Goal: Task Accomplishment & Management: Complete application form

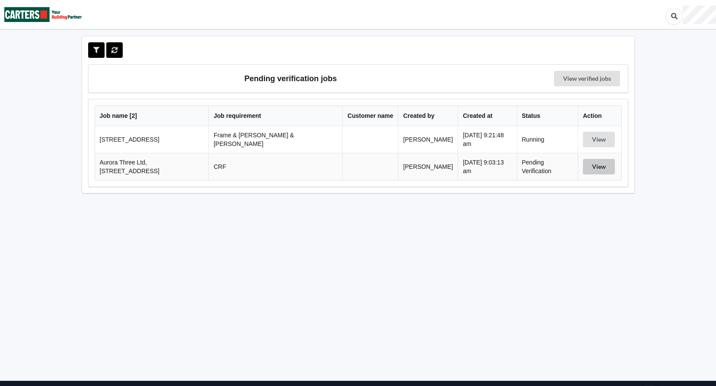
drag, startPoint x: 597, startPoint y: 165, endPoint x: 591, endPoint y: 165, distance: 5.6
click at [597, 165] on button "View" at bounding box center [599, 167] width 32 height 16
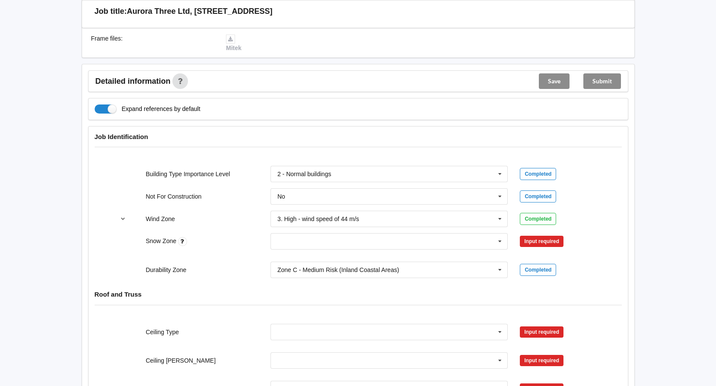
scroll to position [259, 0]
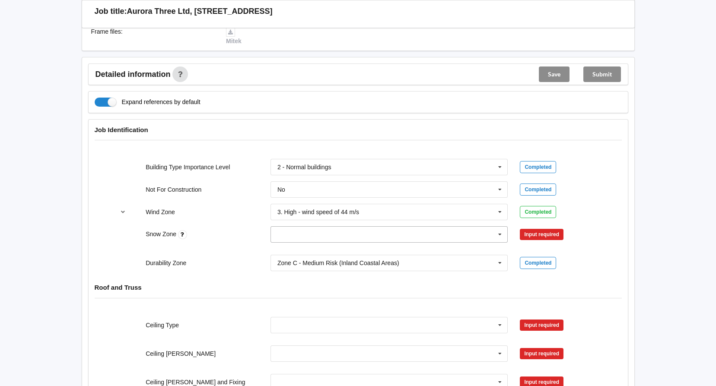
click at [500, 233] on icon at bounding box center [500, 235] width 13 height 16
click at [296, 312] on div "N4" at bounding box center [389, 314] width 237 height 16
click at [544, 235] on button "Confirm input" at bounding box center [545, 235] width 51 height 14
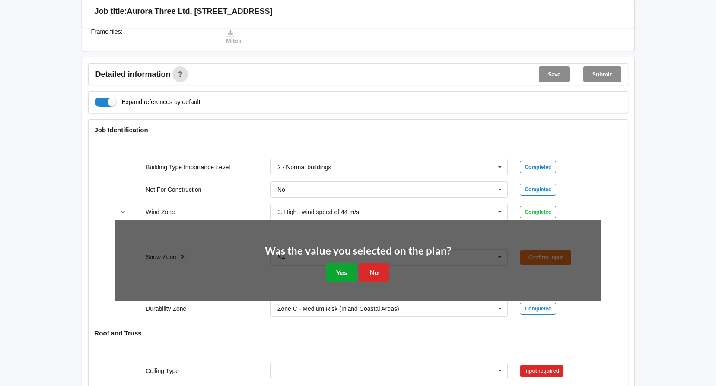
click at [343, 276] on button "Yes" at bounding box center [342, 273] width 32 height 18
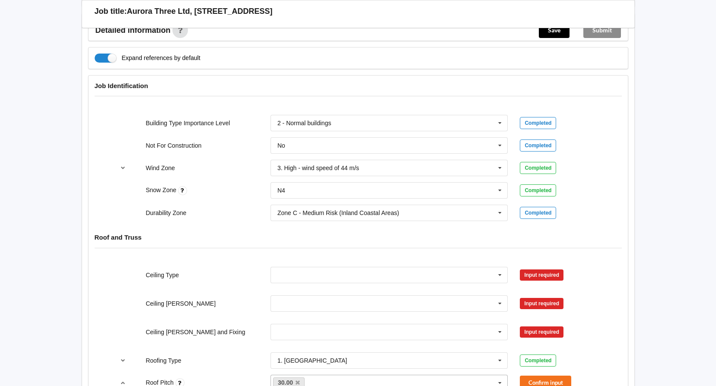
scroll to position [432, 0]
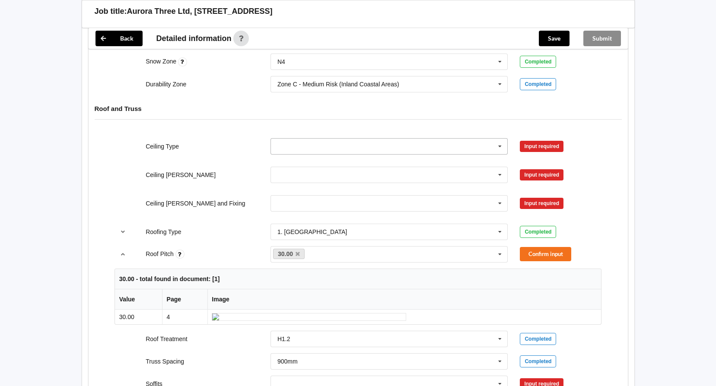
click at [502, 149] on icon at bounding box center [500, 147] width 13 height 16
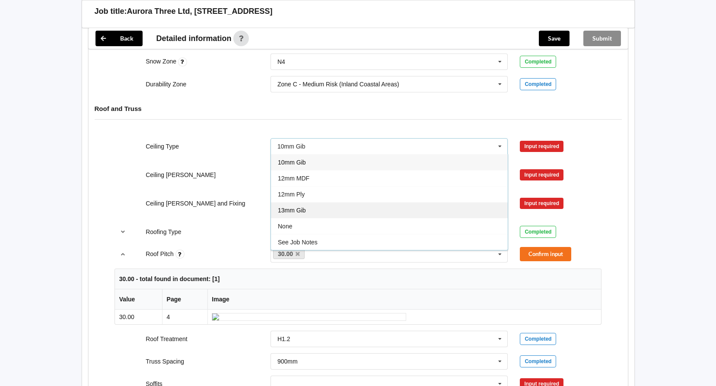
click at [301, 212] on span "13mm Gib" at bounding box center [292, 210] width 28 height 7
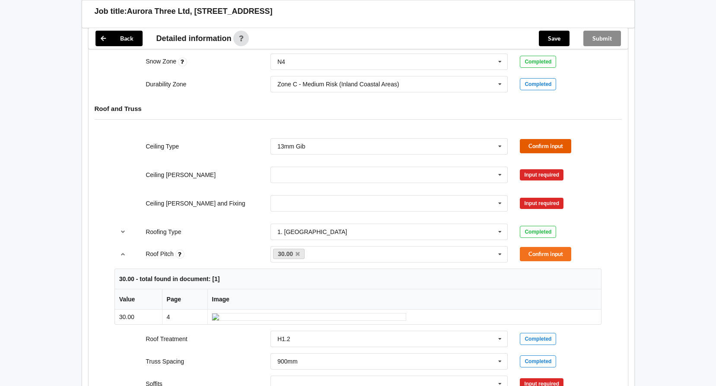
click at [532, 144] on button "Confirm input" at bounding box center [545, 146] width 51 height 14
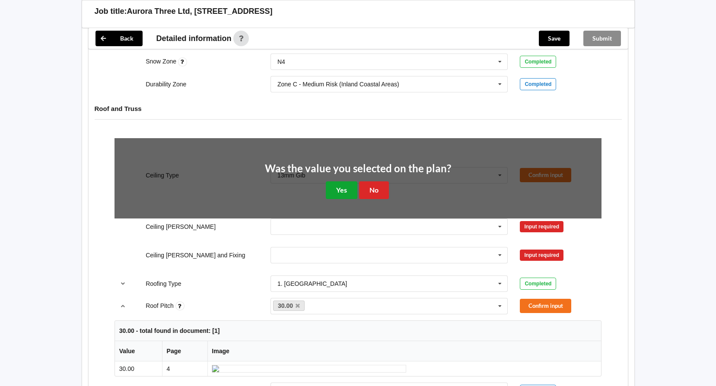
click at [334, 189] on button "Yes" at bounding box center [342, 191] width 32 height 18
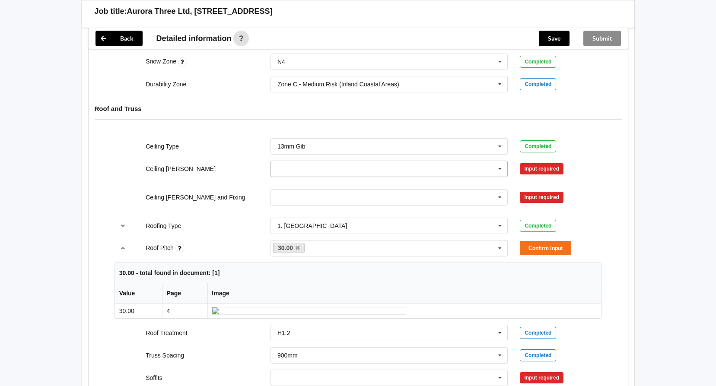
click at [503, 172] on icon at bounding box center [500, 169] width 13 height 16
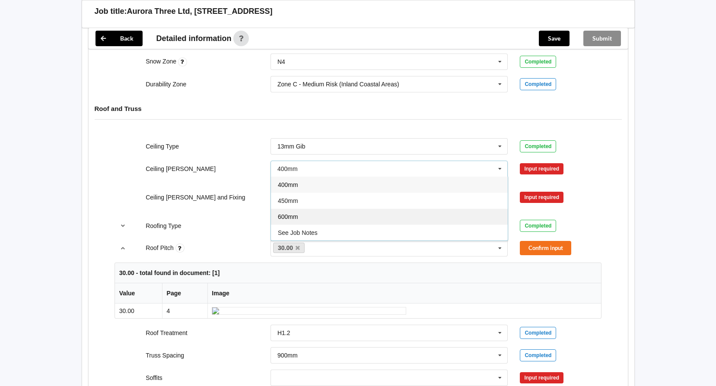
click at [330, 215] on div "600mm" at bounding box center [389, 217] width 237 height 16
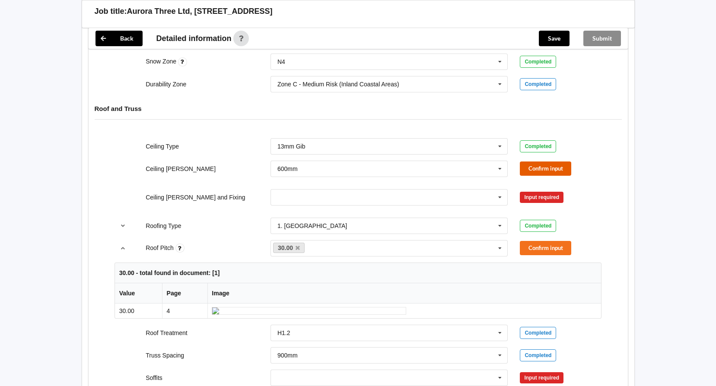
click at [543, 170] on button "Confirm input" at bounding box center [545, 169] width 51 height 14
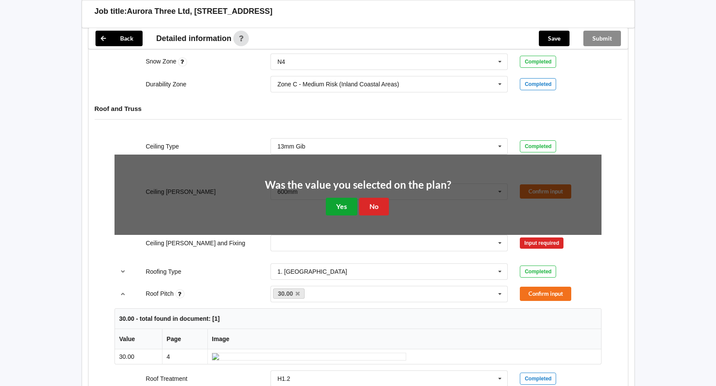
click at [350, 204] on button "Yes" at bounding box center [342, 207] width 32 height 18
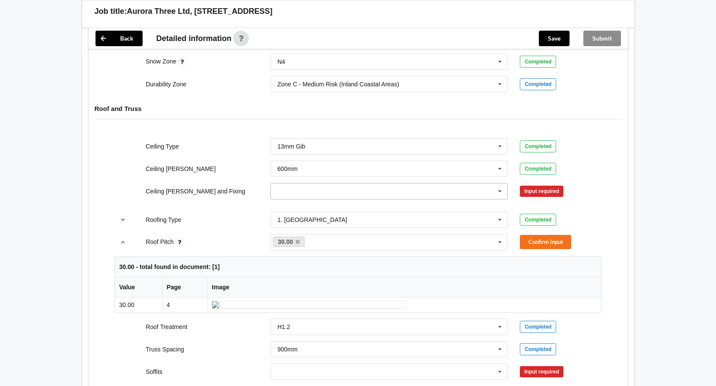
click at [497, 190] on icon at bounding box center [500, 192] width 13 height 16
click at [327, 209] on div "Direct Fixed Metal" at bounding box center [389, 207] width 237 height 16
click at [548, 191] on button "Confirm input" at bounding box center [545, 191] width 51 height 14
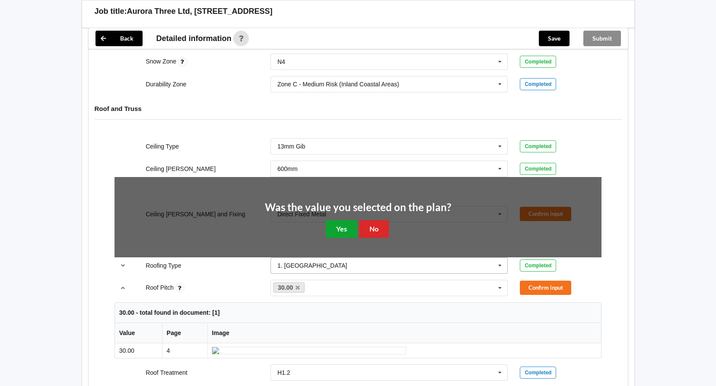
drag, startPoint x: 339, startPoint y: 226, endPoint x: 340, endPoint y: 220, distance: 6.1
click at [339, 225] on button "Yes" at bounding box center [342, 229] width 32 height 18
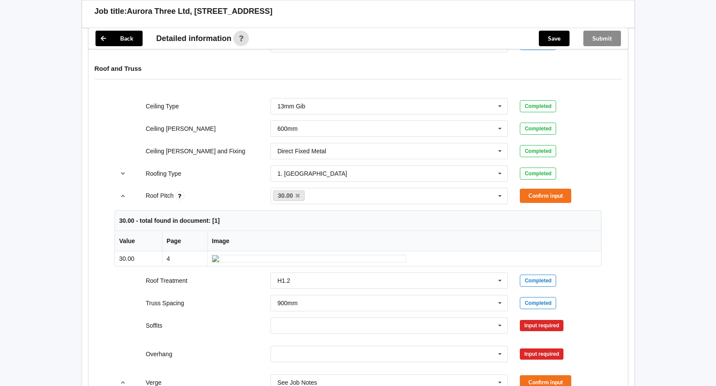
scroll to position [389, 0]
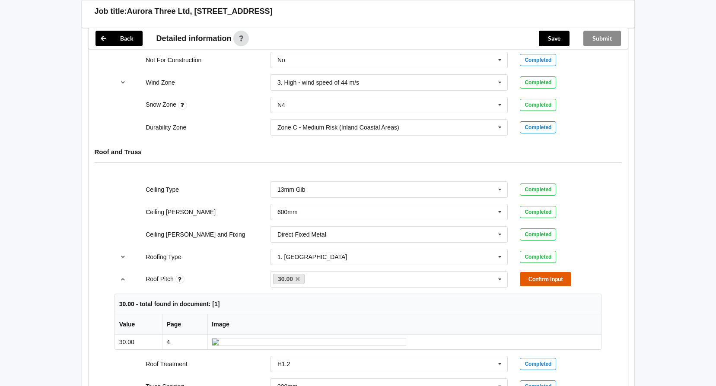
click at [543, 281] on button "Confirm input" at bounding box center [545, 279] width 51 height 14
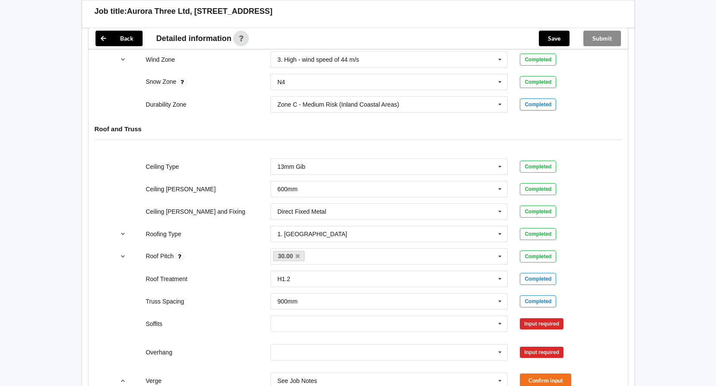
scroll to position [519, 0]
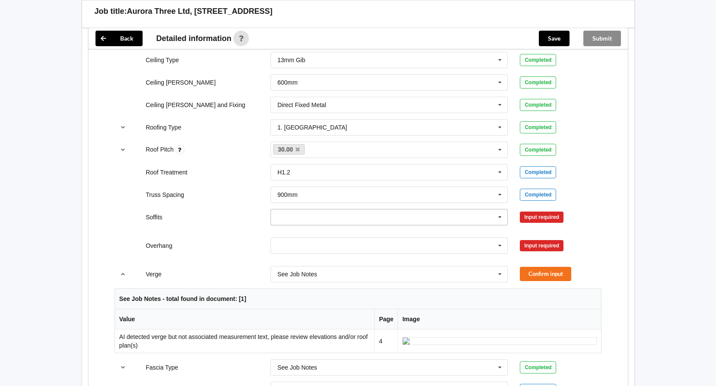
click at [495, 220] on icon at bounding box center [500, 218] width 13 height 16
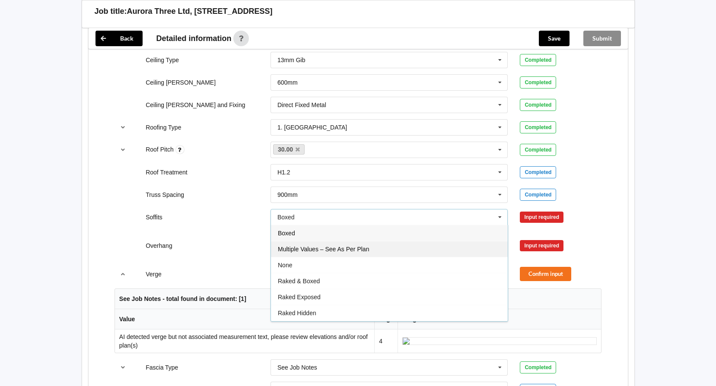
click at [362, 247] on span "Multiple Values – See As Per Plan" at bounding box center [323, 249] width 91 height 7
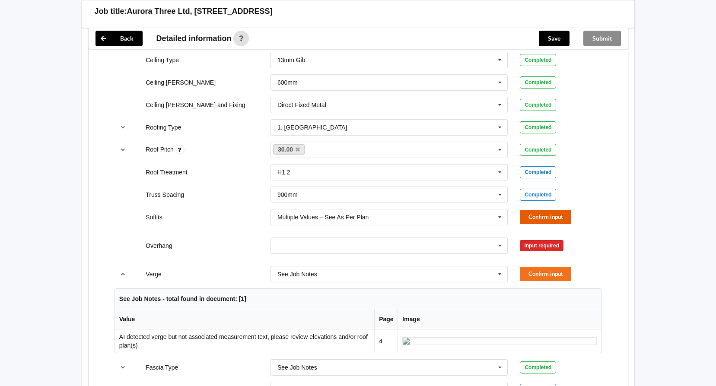
click at [546, 217] on button "Confirm input" at bounding box center [545, 217] width 51 height 14
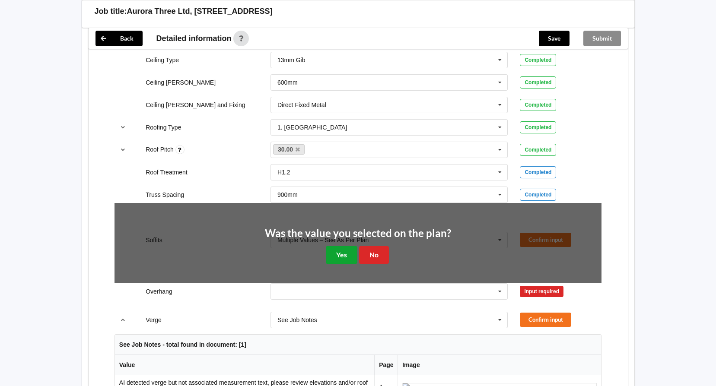
click at [352, 257] on button "Yes" at bounding box center [342, 255] width 32 height 18
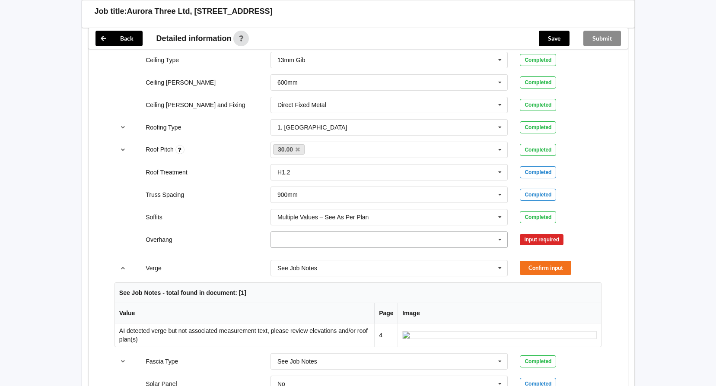
click at [499, 240] on icon at bounding box center [500, 240] width 13 height 16
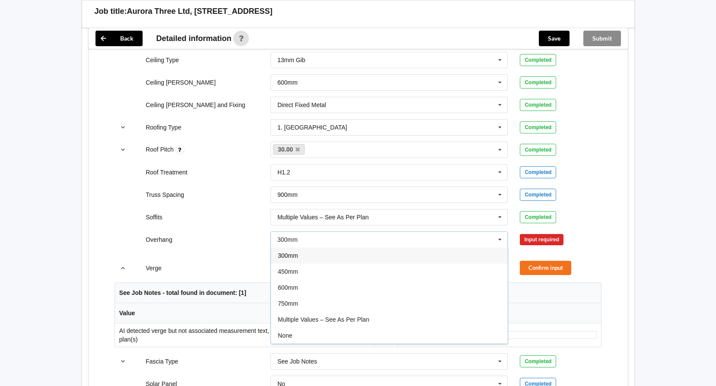
drag, startPoint x: 346, startPoint y: 316, endPoint x: 352, endPoint y: 315, distance: 6.3
click at [346, 316] on span "Multiple Values – See As Per Plan" at bounding box center [323, 319] width 91 height 7
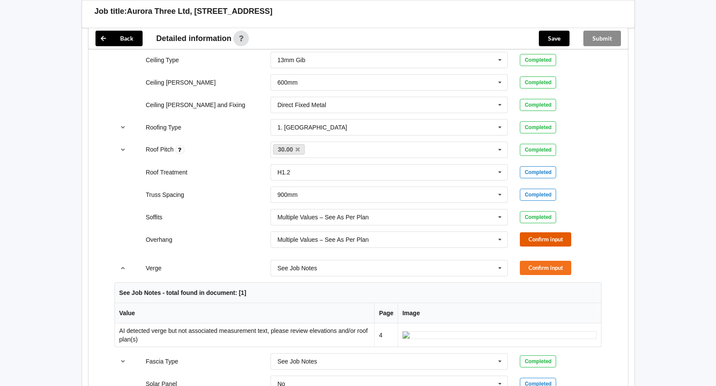
click at [532, 239] on button "Confirm input" at bounding box center [545, 240] width 51 height 14
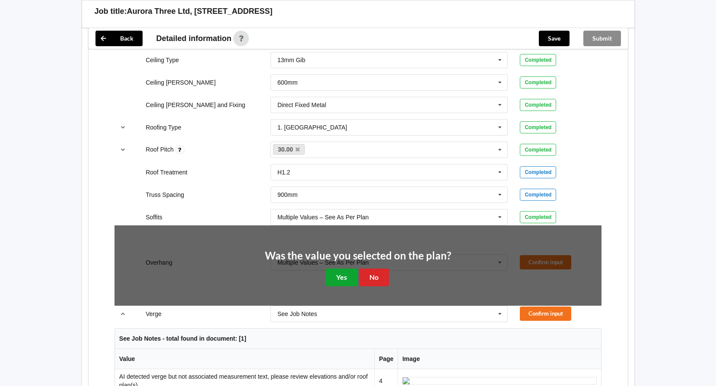
click at [345, 277] on button "Yes" at bounding box center [342, 278] width 32 height 18
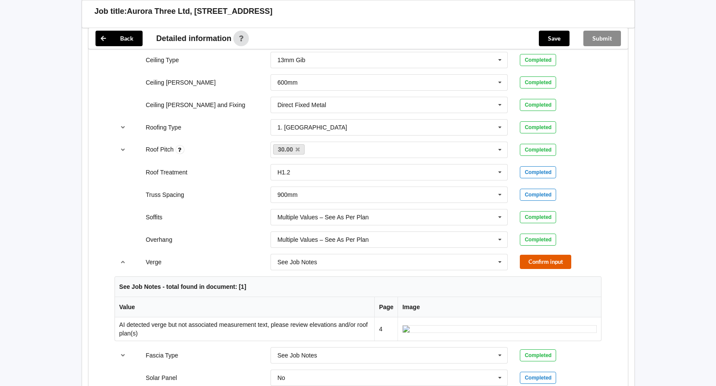
click at [537, 263] on button "Confirm input" at bounding box center [545, 262] width 51 height 14
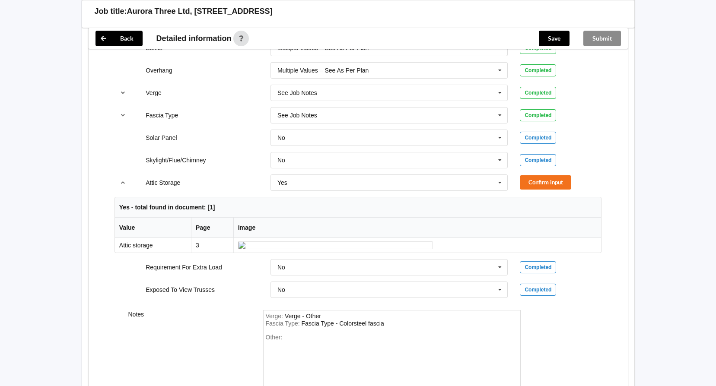
scroll to position [691, 0]
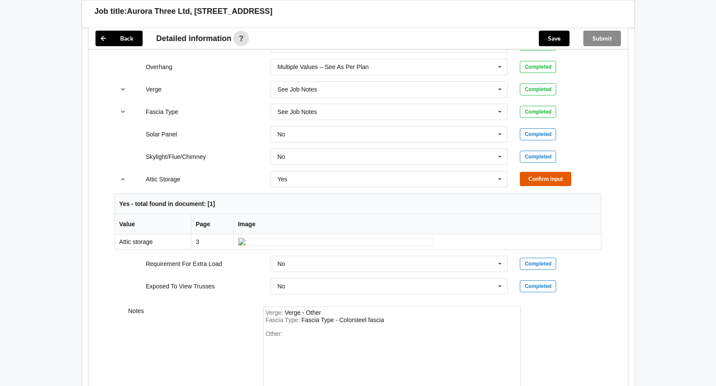
click at [527, 178] on button "Confirm input" at bounding box center [545, 179] width 51 height 14
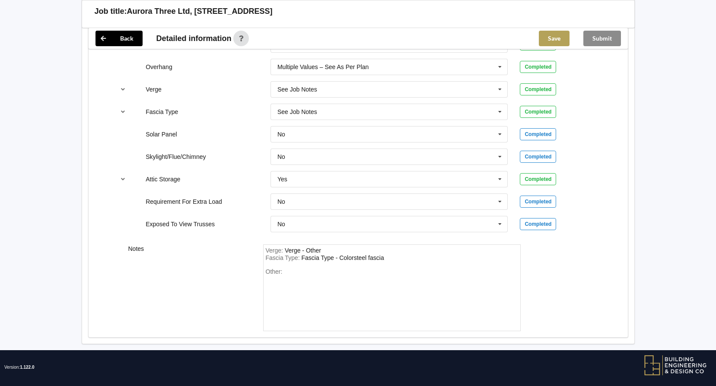
click at [552, 35] on button "Save" at bounding box center [554, 39] width 31 height 16
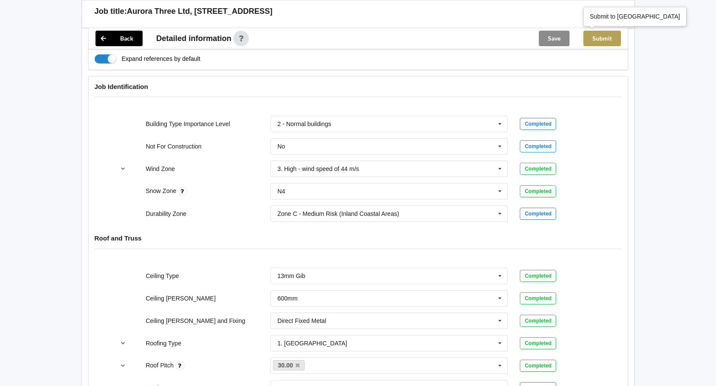
click at [599, 41] on button "Submit" at bounding box center [602, 39] width 38 height 16
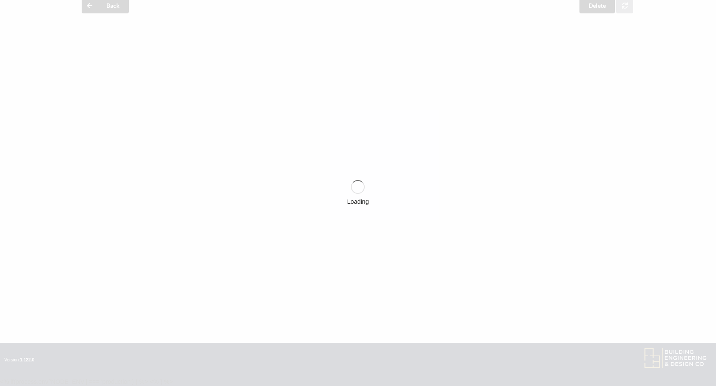
scroll to position [263, 0]
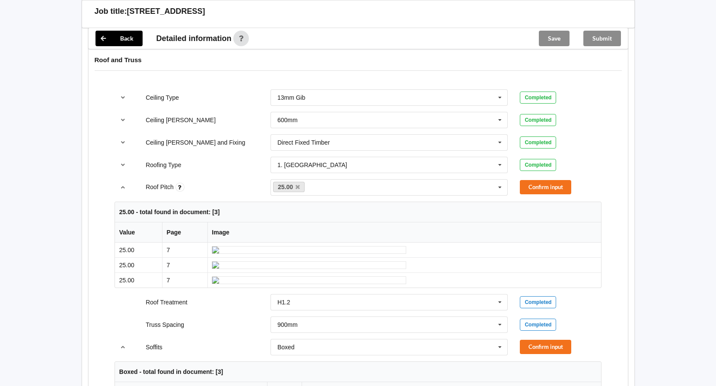
scroll to position [519, 0]
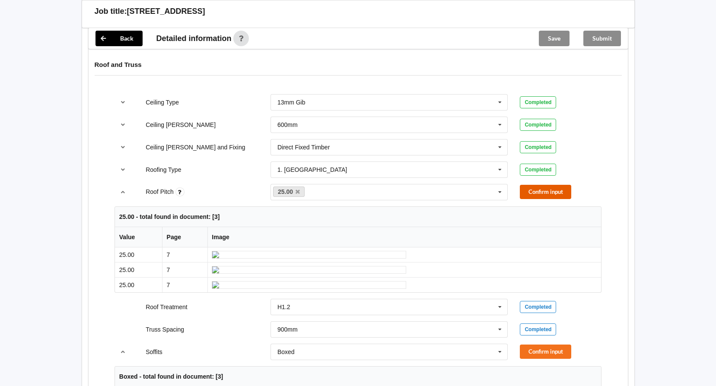
click at [554, 185] on button "Confirm input" at bounding box center [545, 192] width 51 height 14
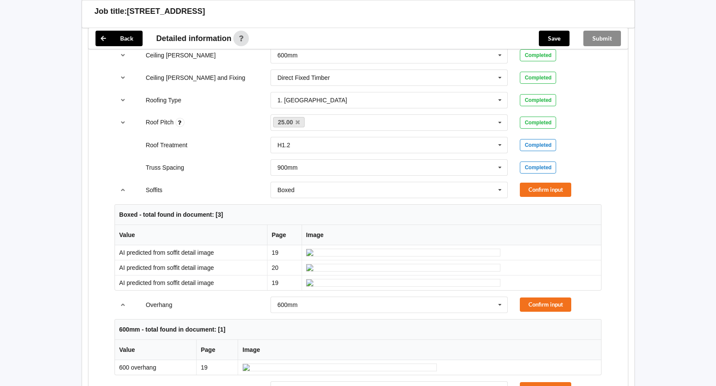
scroll to position [605, 0]
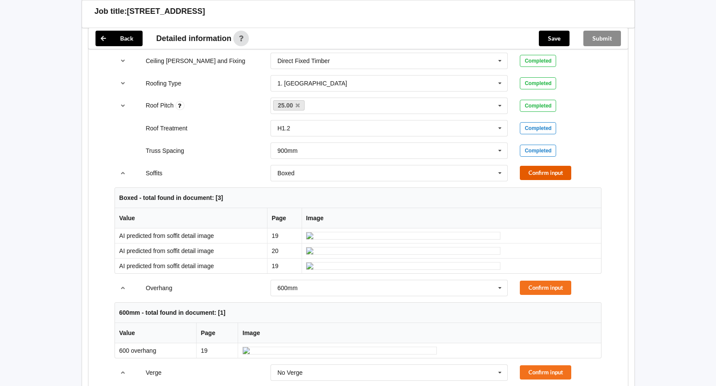
click at [532, 166] on button "Confirm input" at bounding box center [545, 173] width 51 height 14
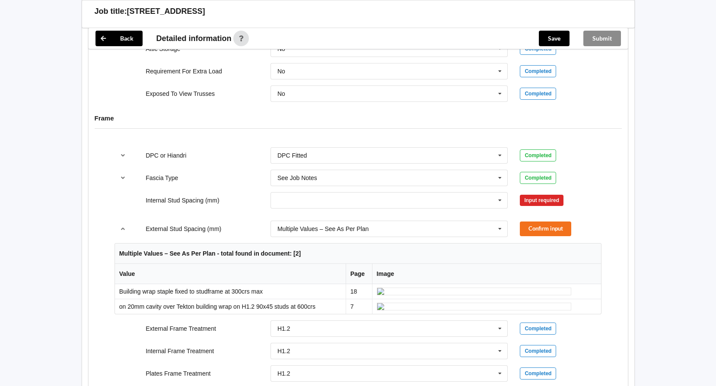
scroll to position [864, 0]
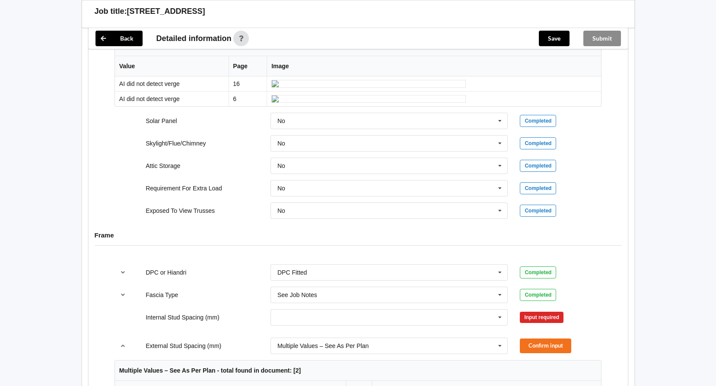
click at [542, 28] on button "Confirm input" at bounding box center [545, 21] width 51 height 14
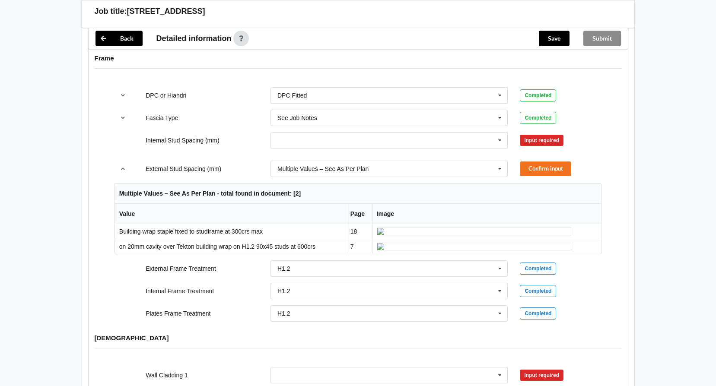
scroll to position [994, 0]
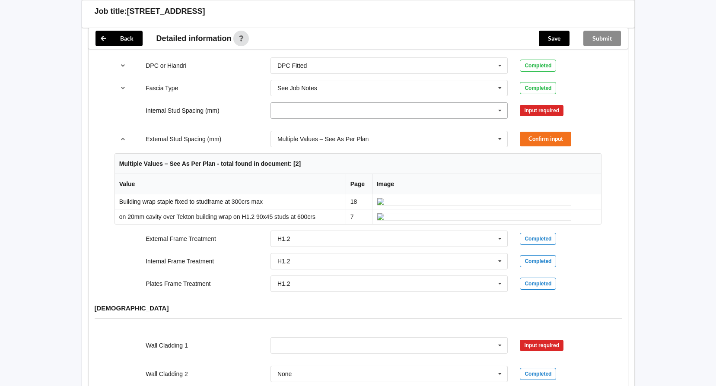
click at [496, 119] on icon at bounding box center [500, 111] width 13 height 16
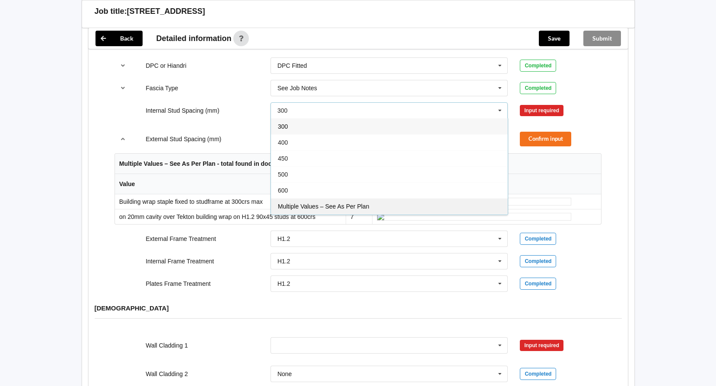
click at [374, 214] on div "Multiple Values – See As Per Plan" at bounding box center [389, 206] width 237 height 16
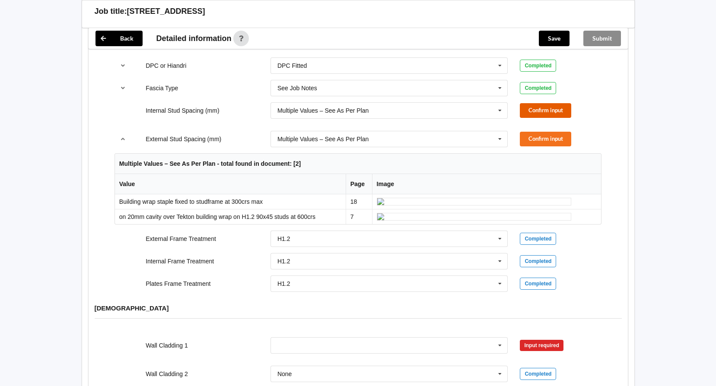
click at [538, 118] on button "Confirm input" at bounding box center [545, 110] width 51 height 14
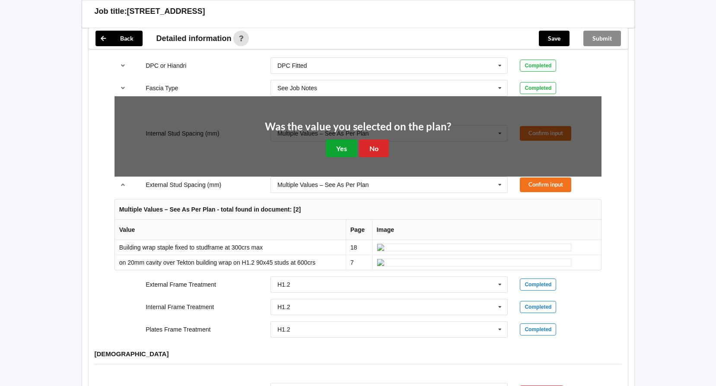
click at [340, 157] on button "Yes" at bounding box center [342, 149] width 32 height 18
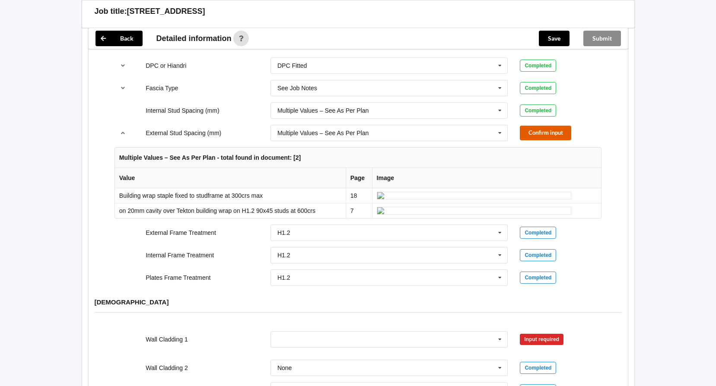
click at [535, 140] on button "Confirm input" at bounding box center [545, 133] width 51 height 14
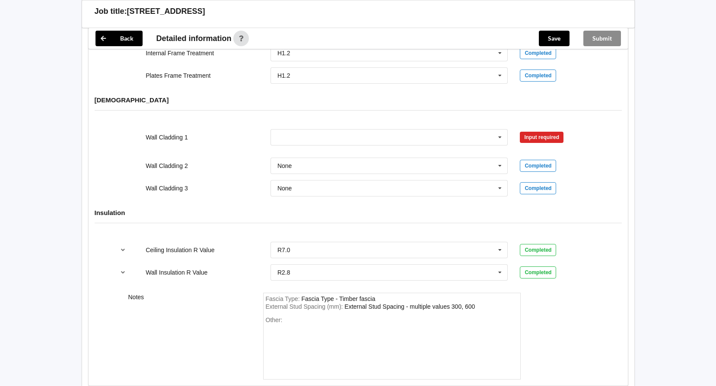
scroll to position [1124, 0]
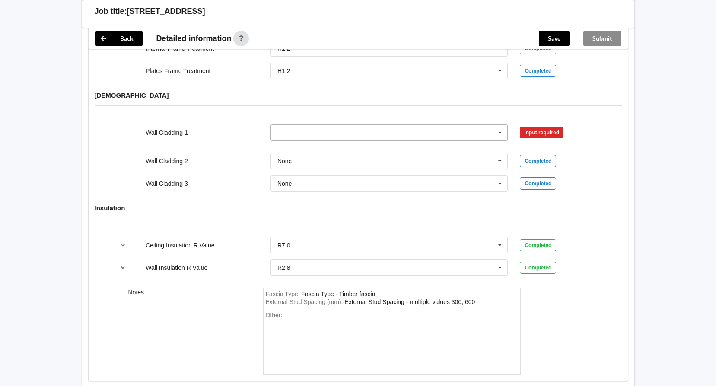
click at [502, 141] on icon at bounding box center [500, 133] width 13 height 16
click at [583, 118] on div "[DEMOGRAPHIC_DATA]" at bounding box center [358, 101] width 539 height 33
click at [499, 141] on icon at bounding box center [500, 133] width 13 height 16
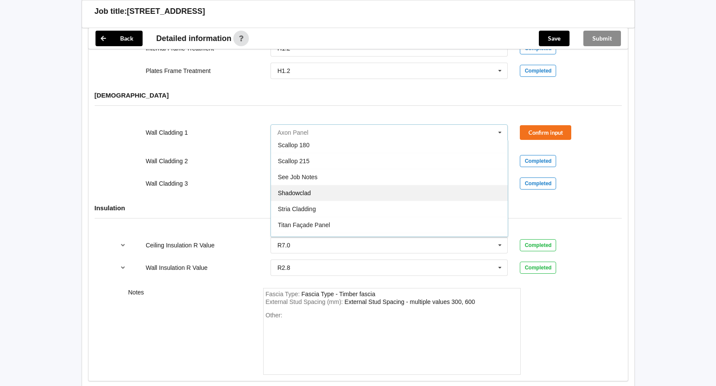
scroll to position [468, 0]
click at [325, 200] on div "See Job Notes" at bounding box center [389, 192] width 237 height 16
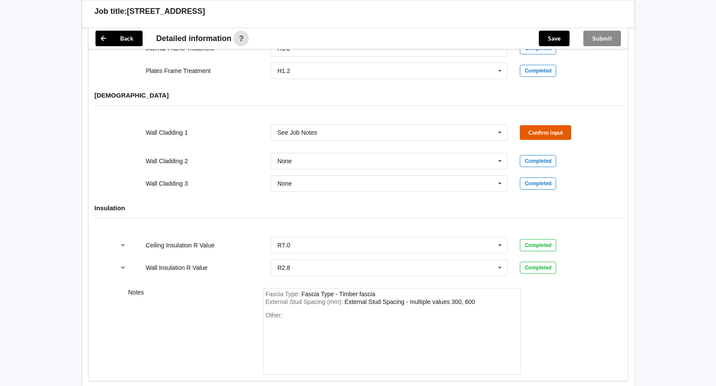
click at [536, 140] on button "Confirm input" at bounding box center [545, 132] width 51 height 14
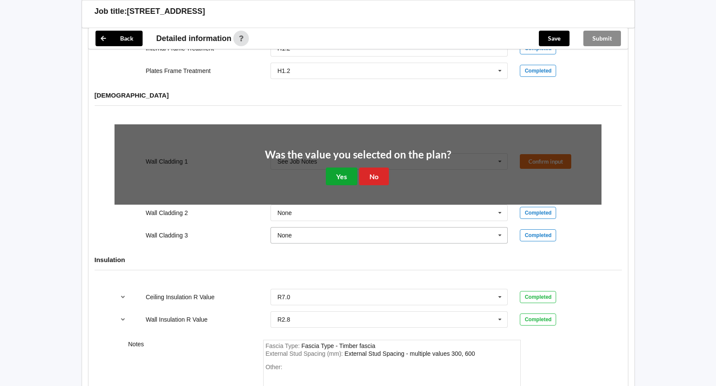
click at [345, 185] on button "Yes" at bounding box center [342, 177] width 32 height 18
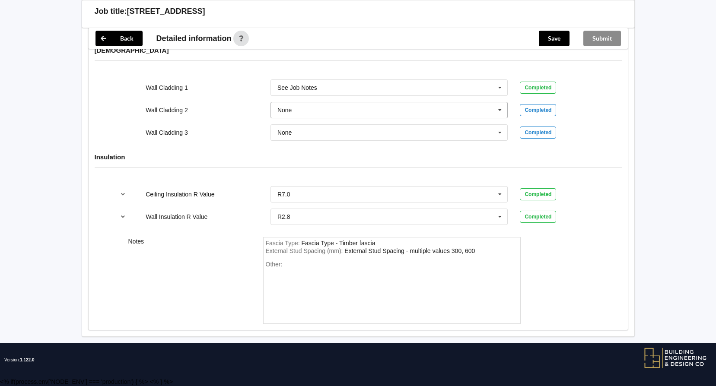
scroll to position [1251, 0]
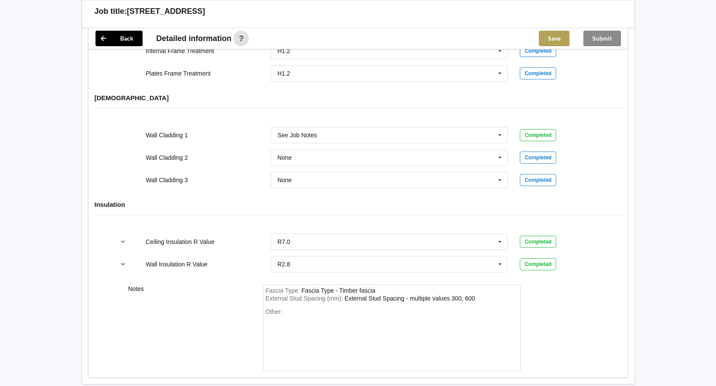
click at [549, 40] on button "Save" at bounding box center [554, 39] width 31 height 16
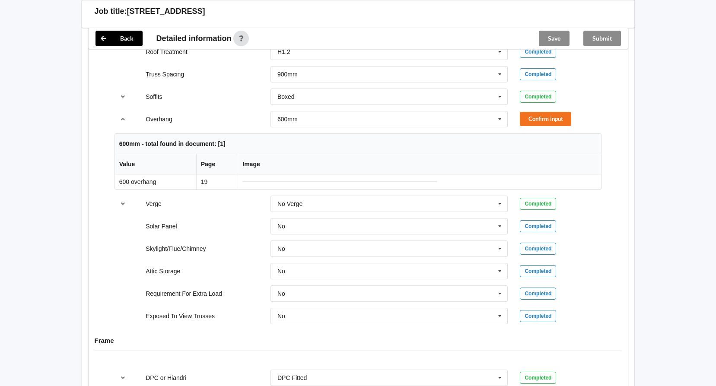
scroll to position [602, 0]
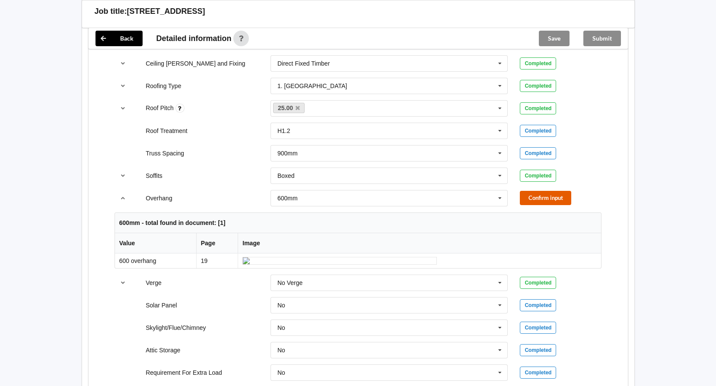
click at [533, 191] on button "Confirm input" at bounding box center [545, 198] width 51 height 14
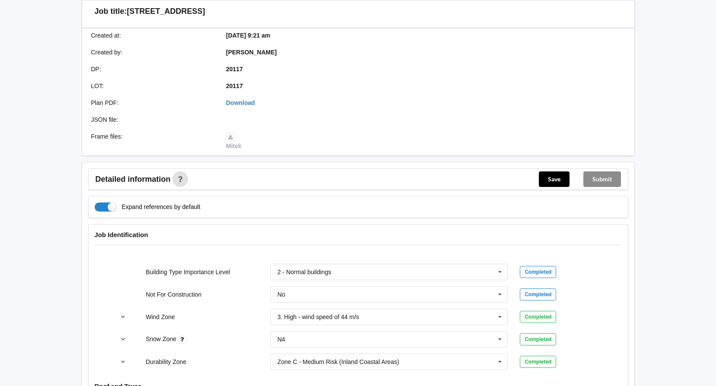
scroll to position [104, 0]
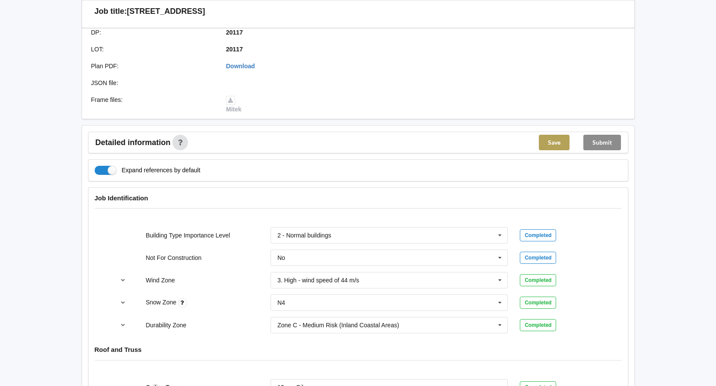
click at [551, 137] on button "Save" at bounding box center [554, 143] width 31 height 16
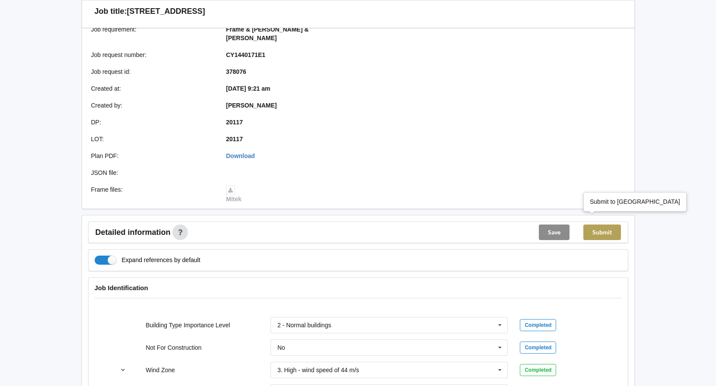
click at [602, 225] on button "Submit" at bounding box center [602, 233] width 38 height 16
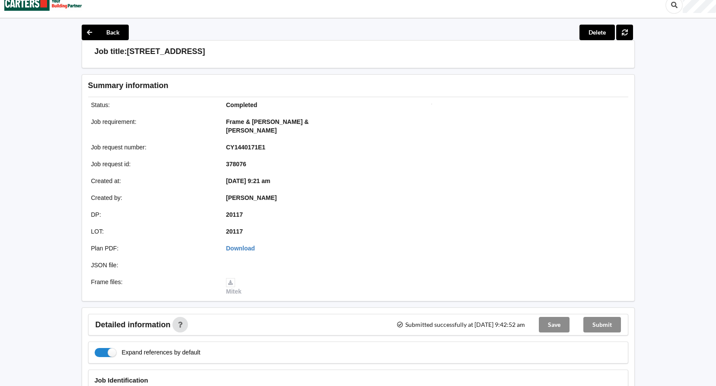
scroll to position [0, 0]
